Goal: Contribute content

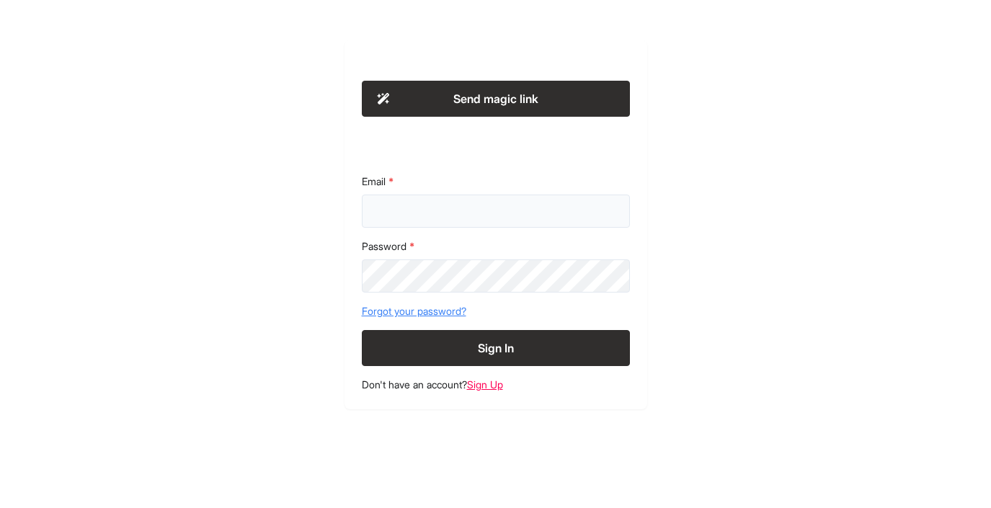
type input "**********"
click at [486, 348] on button "Sign In" at bounding box center [496, 348] width 268 height 36
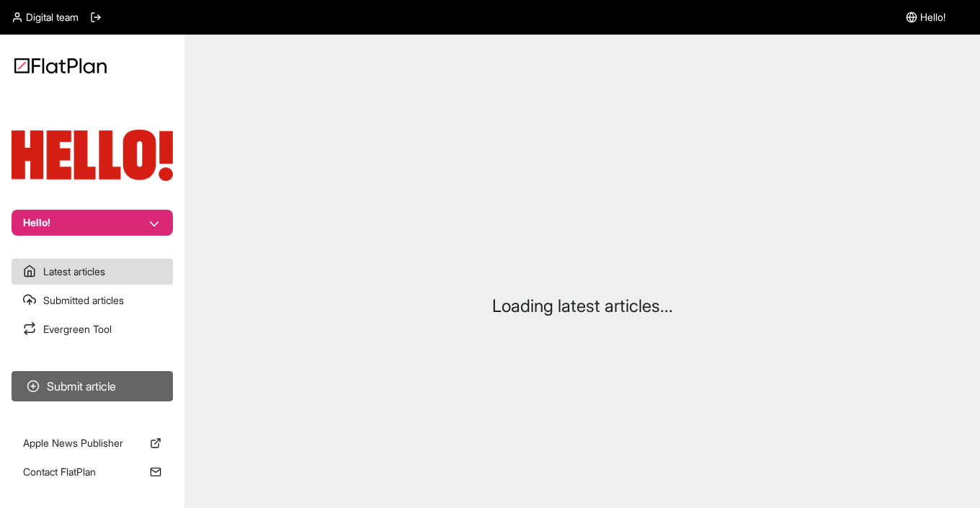
click at [93, 385] on button "Submit article" at bounding box center [92, 386] width 161 height 30
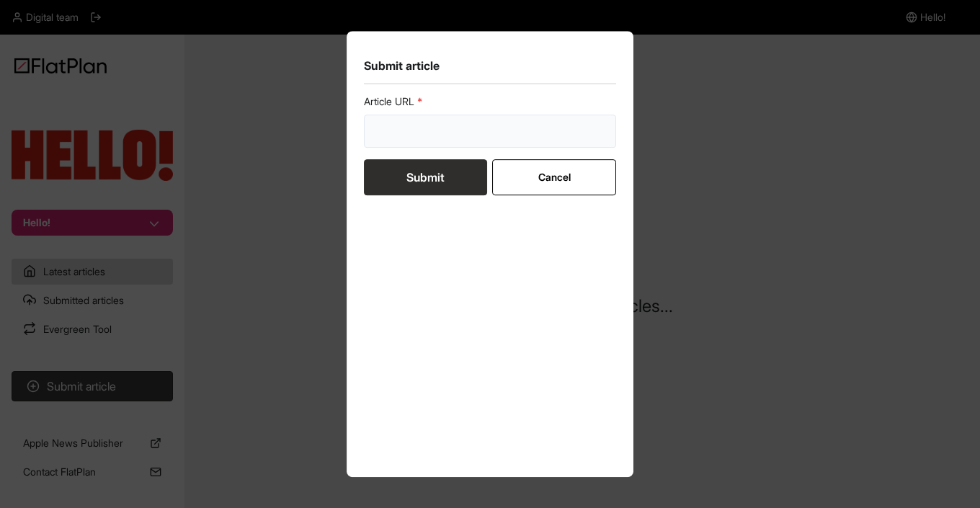
click at [415, 144] on input "url" at bounding box center [490, 131] width 252 height 33
paste input "https://www.hellomagazine.com/shopping/844629/belly-conklin-outfits-in-the-summ…"
type input "https://www.hellomagazine.com/shopping/844629/belly-conklin-outfits-in-the-summ…"
click at [418, 181] on button "Submit" at bounding box center [425, 177] width 123 height 36
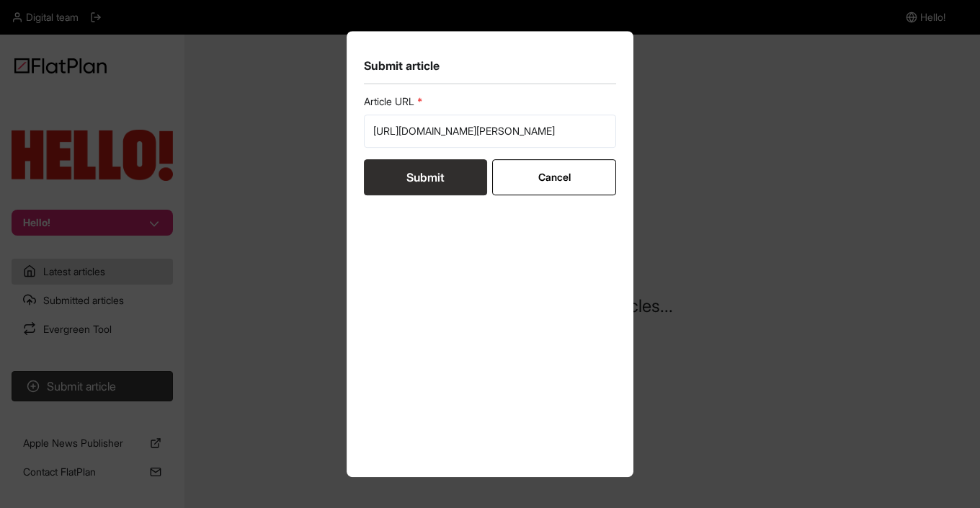
scroll to position [0, 0]
